Goal: Task Accomplishment & Management: Manage account settings

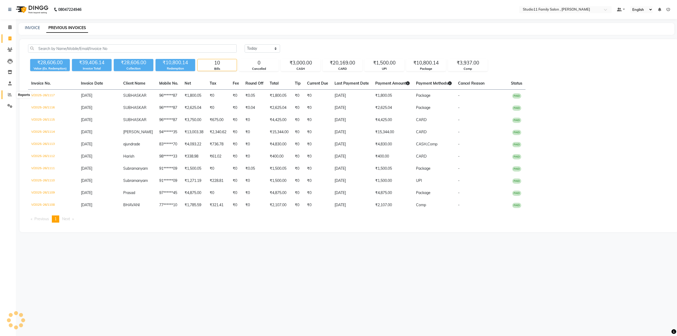
click at [12, 93] on span at bounding box center [9, 95] width 9 height 6
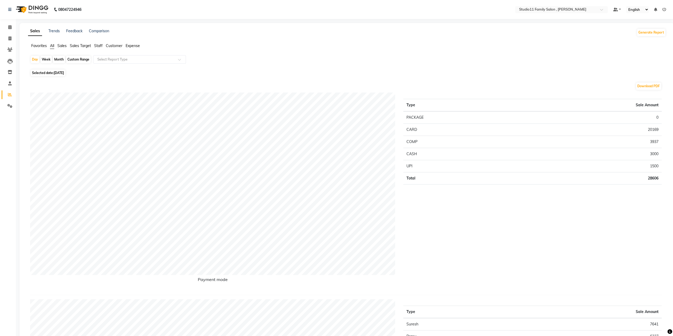
click at [60, 58] on div "Month" at bounding box center [59, 59] width 12 height 7
select select "9"
select select "2025"
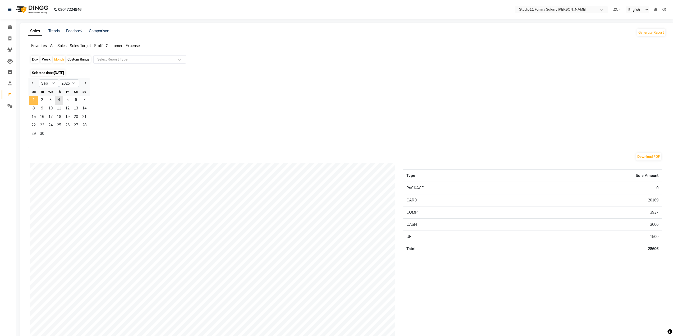
click at [34, 99] on span "1" at bounding box center [33, 100] width 8 height 8
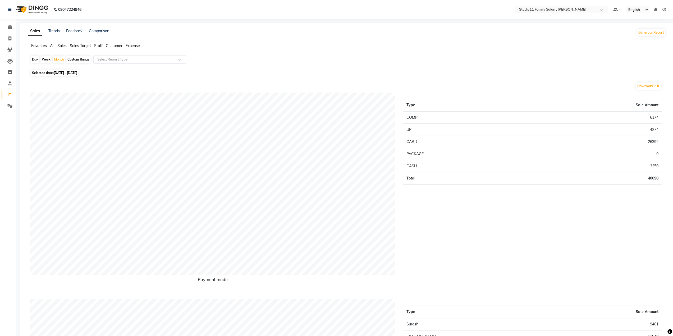
click at [33, 59] on div "Day" at bounding box center [35, 59] width 9 height 7
select select "9"
select select "2025"
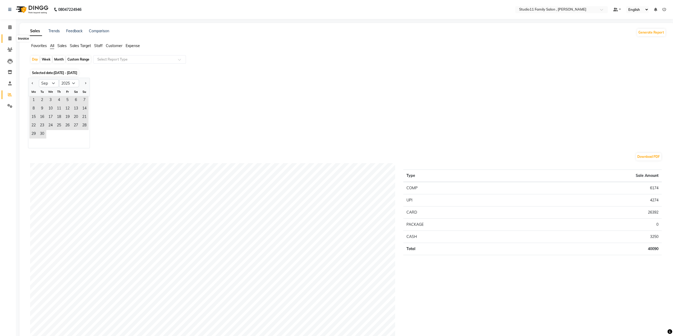
click at [9, 36] on icon at bounding box center [9, 38] width 3 height 4
select select "service"
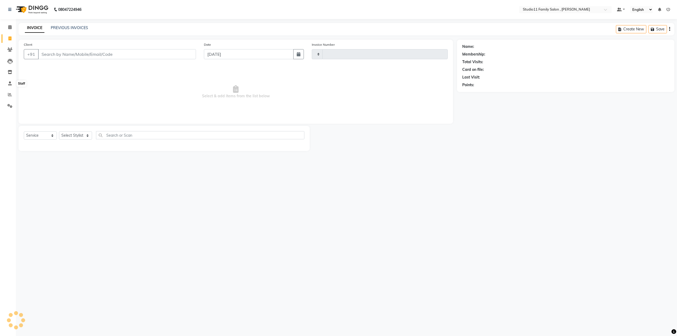
type input "1118"
select select "7303"
click at [11, 96] on icon at bounding box center [10, 95] width 4 height 4
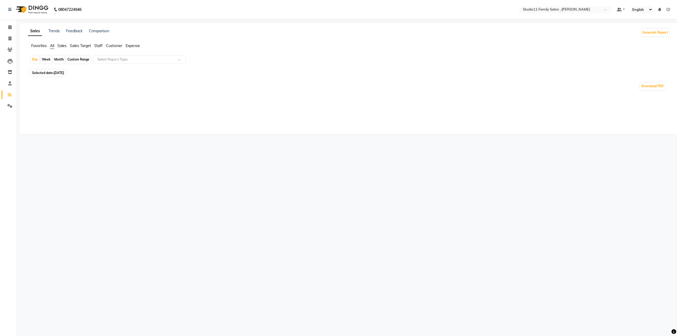
click at [52, 73] on span "Selected date: 04-09-2025" at bounding box center [48, 73] width 35 height 7
select select "9"
select select "2025"
click at [12, 98] on span at bounding box center [9, 95] width 9 height 6
click at [14, 94] on span at bounding box center [9, 95] width 9 height 6
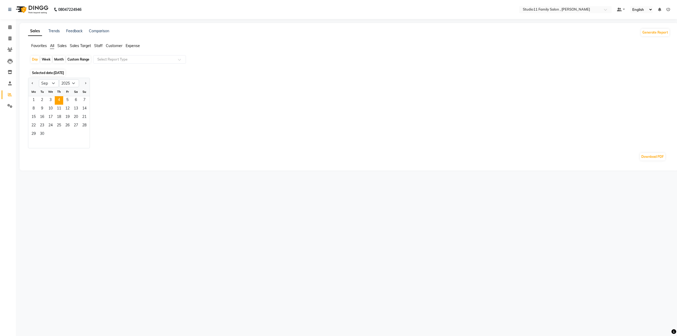
click at [45, 60] on div "Week" at bounding box center [45, 59] width 11 height 7
select select "9"
select select "2025"
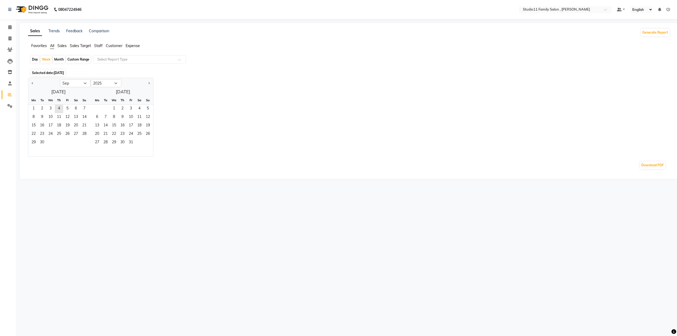
click at [35, 61] on div "Day" at bounding box center [35, 59] width 9 height 7
select select "9"
select select "2025"
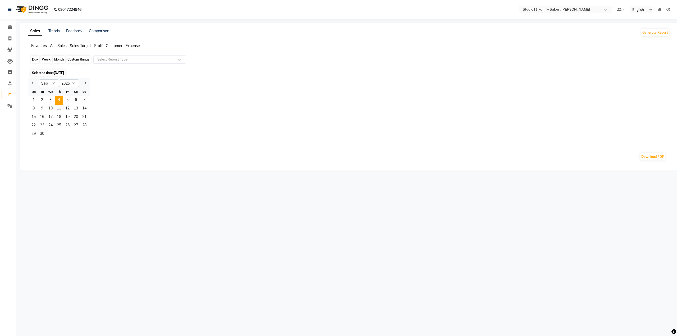
click at [36, 58] on div "Day" at bounding box center [35, 59] width 9 height 7
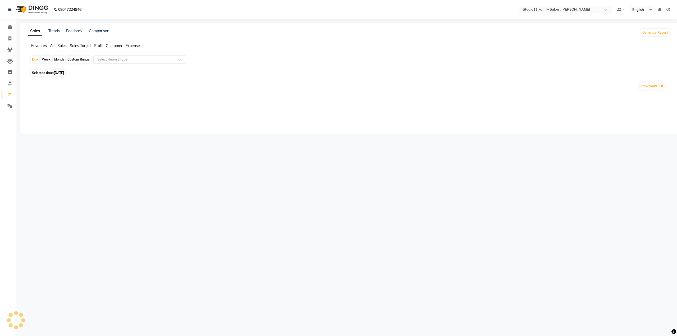
click at [61, 59] on div "Month" at bounding box center [59, 59] width 12 height 7
select select "9"
select select "2025"
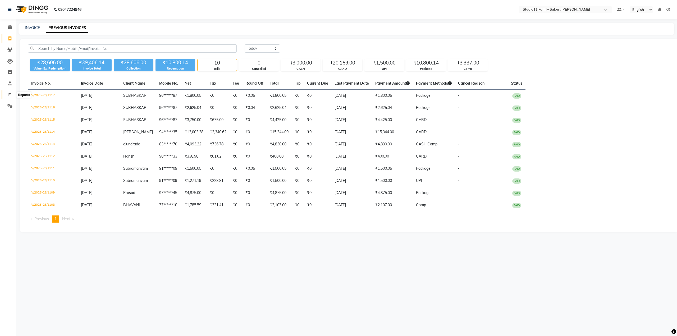
click at [12, 96] on span at bounding box center [9, 95] width 9 height 6
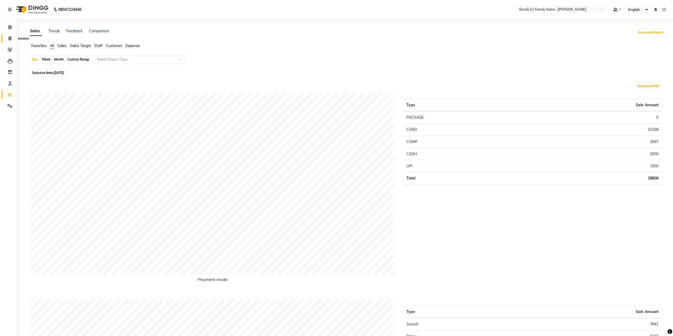
click at [12, 40] on span at bounding box center [9, 39] width 9 height 6
select select "service"
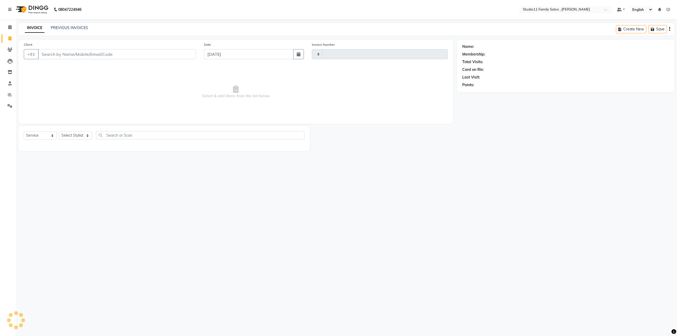
type input "1118"
select select "7303"
click at [72, 26] on link "PREVIOUS INVOICES" at bounding box center [69, 27] width 37 height 5
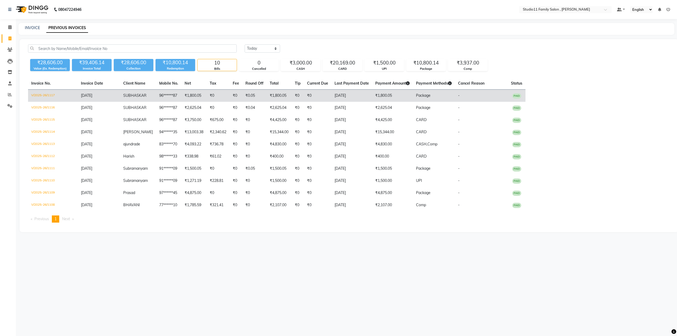
click at [48, 94] on td "V/2025-26/1117" at bounding box center [53, 96] width 50 height 12
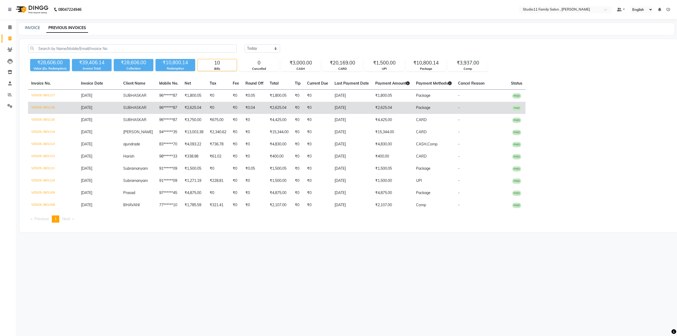
click at [381, 107] on td "₹2,625.04" at bounding box center [392, 108] width 41 height 12
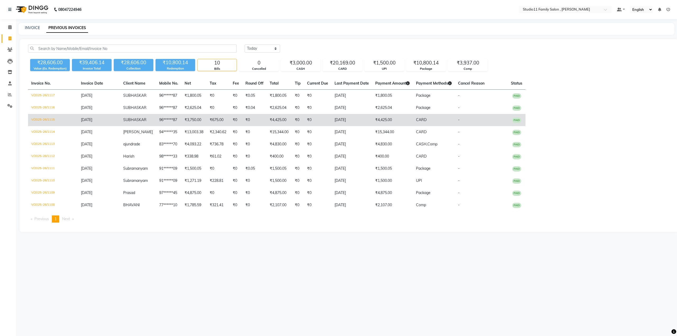
click at [376, 117] on td "₹4,425.00" at bounding box center [392, 120] width 41 height 12
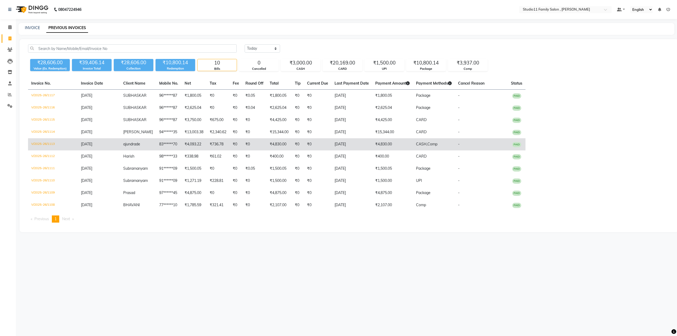
click at [385, 144] on td "₹4,830.00" at bounding box center [392, 144] width 41 height 12
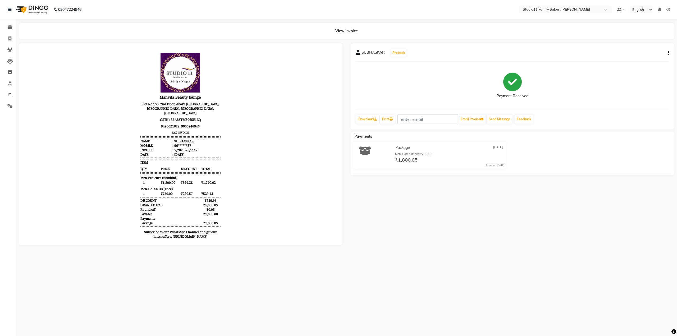
click at [667, 51] on button "button" at bounding box center [667, 53] width 3 height 6
click at [628, 57] on div "Edit Item Staff" at bounding box center [642, 56] width 36 height 7
select select "62941"
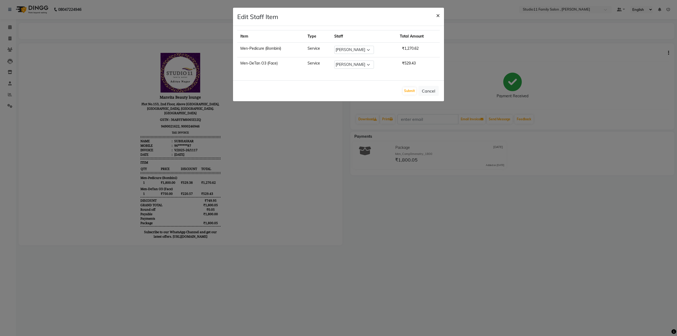
click at [437, 15] on span "×" at bounding box center [438, 15] width 4 height 8
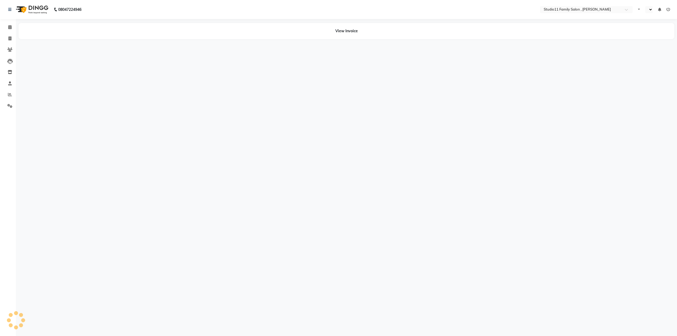
select select "en"
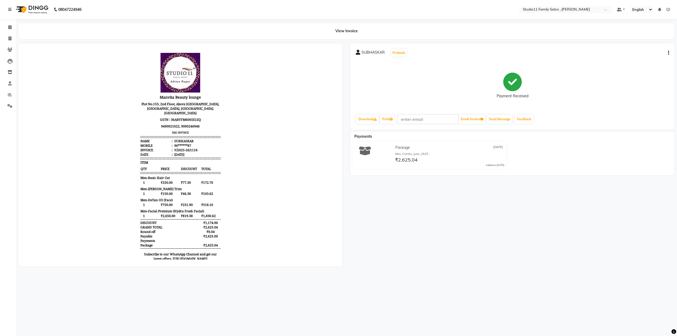
click at [666, 53] on button "button" at bounding box center [667, 53] width 3 height 6
click at [642, 54] on div "Edit Item Staff" at bounding box center [642, 56] width 36 height 7
select select
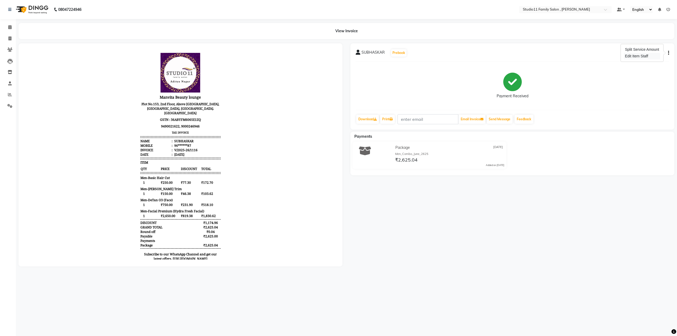
select select
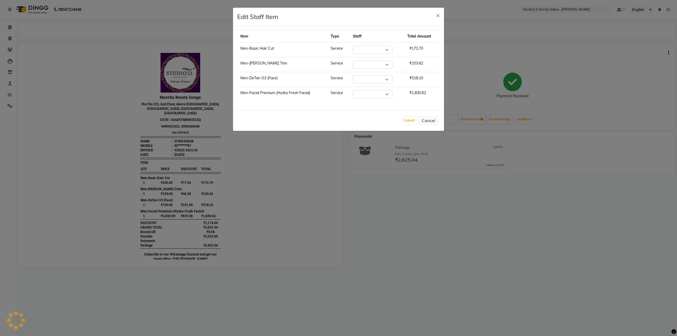
select select "62940"
select select "85212"
click at [439, 17] on span "×" at bounding box center [438, 15] width 4 height 8
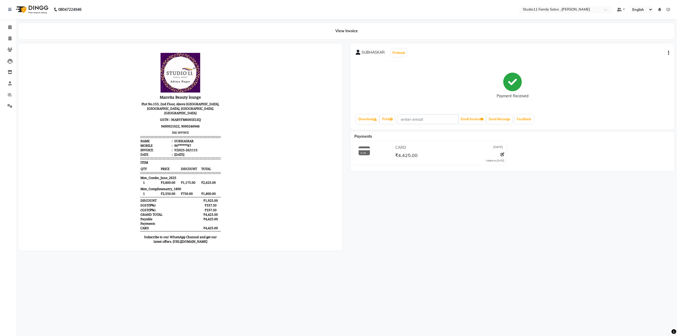
click at [668, 53] on icon "button" at bounding box center [668, 53] width 1 height 0
click at [642, 93] on div "Payment Received" at bounding box center [512, 86] width 313 height 40
click at [667, 50] on button "button" at bounding box center [667, 53] width 3 height 6
click at [650, 53] on div "Edit Item Staff" at bounding box center [647, 53] width 25 height 7
select select "62940"
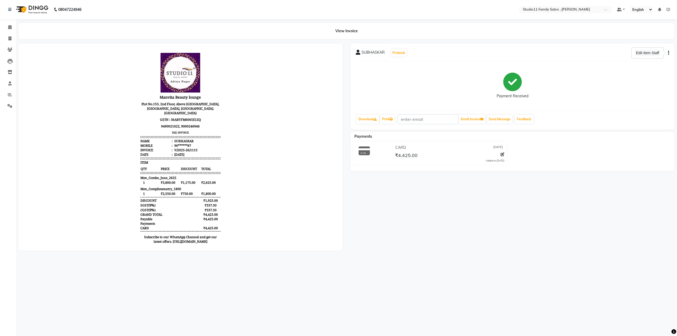
select select "82223"
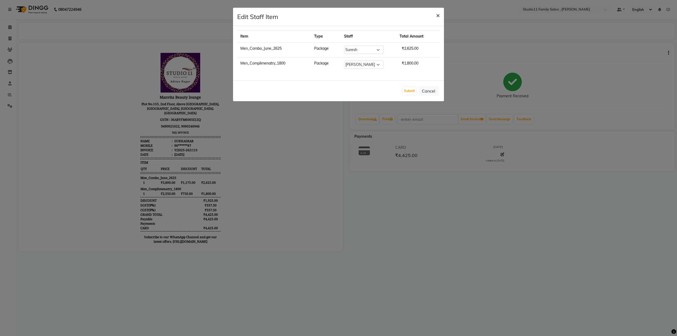
click at [438, 13] on span "×" at bounding box center [438, 15] width 4 height 8
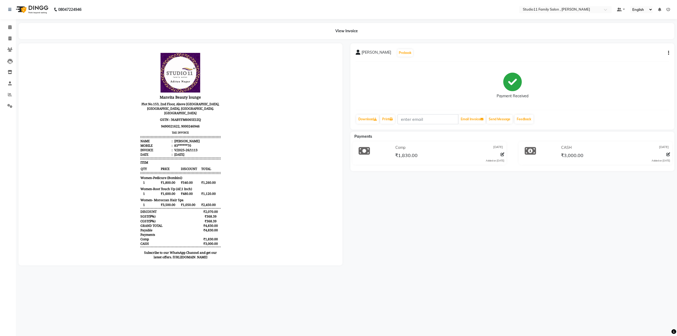
click at [670, 52] on div "ajund rade Prebook Payment Received Download Print Email Invoice Send Message F…" at bounding box center [512, 86] width 324 height 86
click at [668, 53] on icon "button" at bounding box center [668, 53] width 1 height 0
click at [637, 56] on div "Edit Item Staff" at bounding box center [642, 56] width 36 height 7
select select
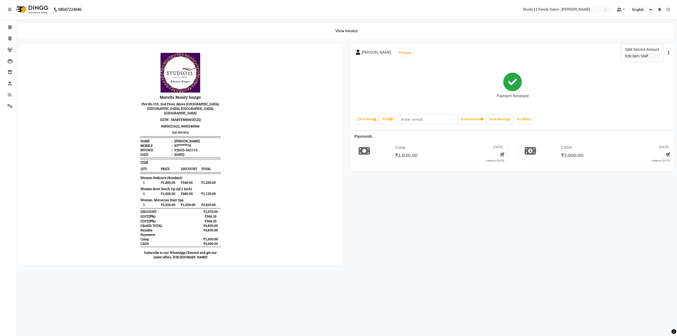
select select
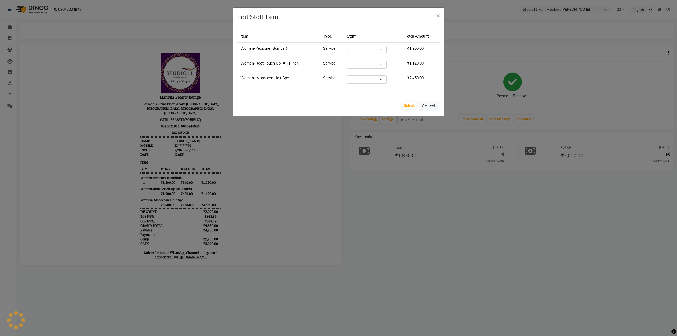
select select "82244"
select select "62940"
click at [438, 16] on span "×" at bounding box center [438, 15] width 4 height 8
